Goal: Navigation & Orientation: Go to known website

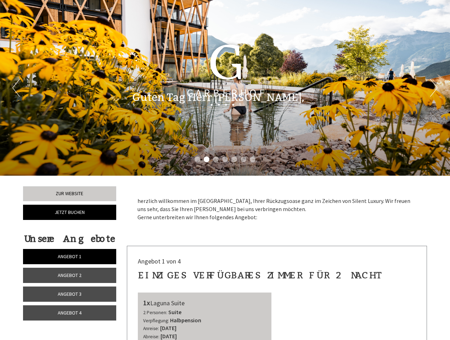
click at [225, 170] on div "Previous Next 1 2 3 4 5 6 7" at bounding box center [225, 88] width 450 height 176
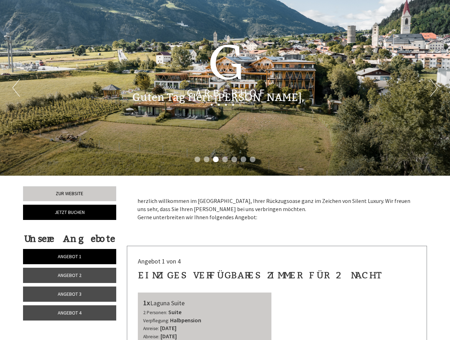
click at [197, 159] on li "1" at bounding box center [198, 160] width 6 height 6
click at [207, 159] on li "2" at bounding box center [207, 160] width 6 height 6
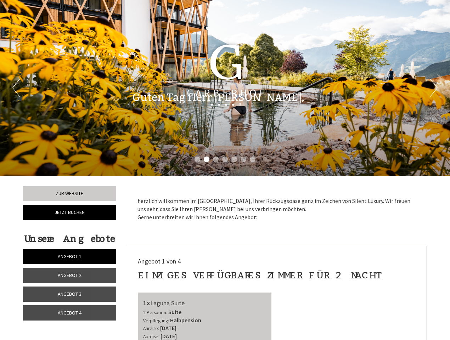
click at [216, 159] on li "3" at bounding box center [216, 160] width 6 height 6
click at [225, 159] on li "4" at bounding box center [225, 160] width 6 height 6
click at [234, 159] on li "5" at bounding box center [234, 160] width 6 height 6
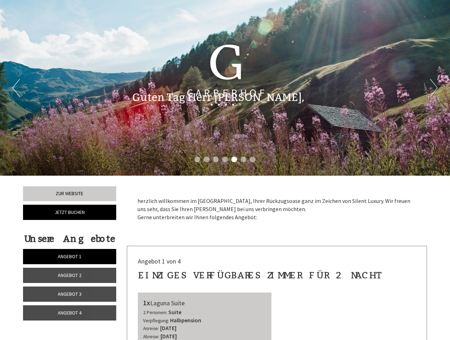
click at [243, 159] on li "6" at bounding box center [244, 160] width 6 height 6
click at [253, 159] on li "7" at bounding box center [253, 160] width 6 height 6
click at [69, 257] on span "Angebot 1" at bounding box center [70, 256] width 24 height 6
